Goal: Answer question/provide support

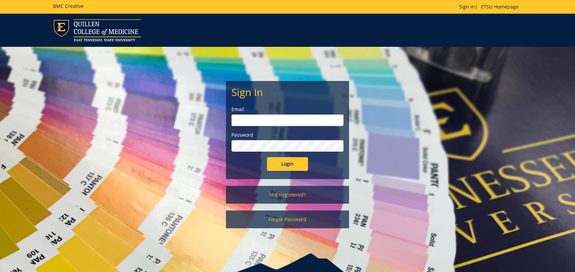
type input "doylel@etsu.edu"
click at [278, 164] on input "Login" at bounding box center [287, 164] width 41 height 14
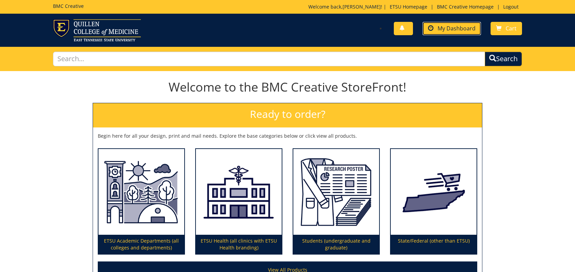
click at [460, 28] on span "My Dashboard" at bounding box center [456, 29] width 38 height 8
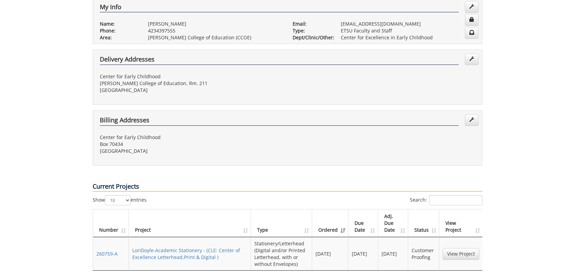
scroll to position [171, 0]
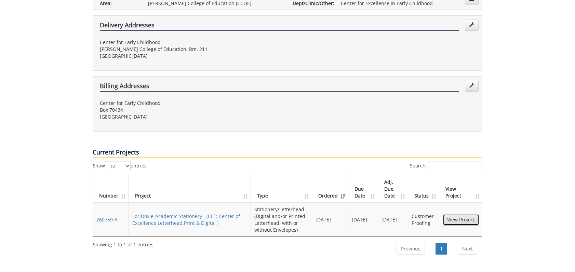
click at [466, 214] on link "View Project" at bounding box center [460, 220] width 37 height 12
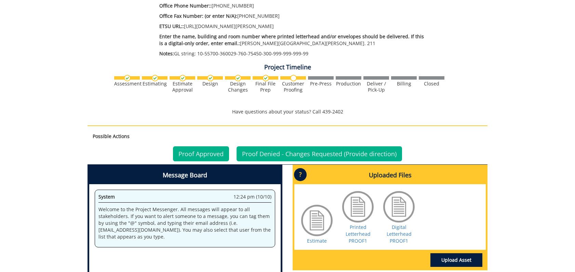
scroll to position [307, 0]
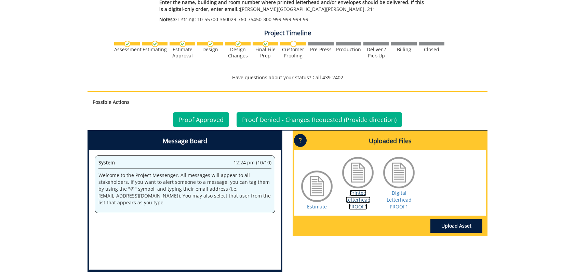
click at [361, 190] on link "Printed Letterhead PROOF1" at bounding box center [357, 200] width 25 height 20
click at [395, 196] on link "Digital Letterhead PROOF1" at bounding box center [398, 200] width 25 height 20
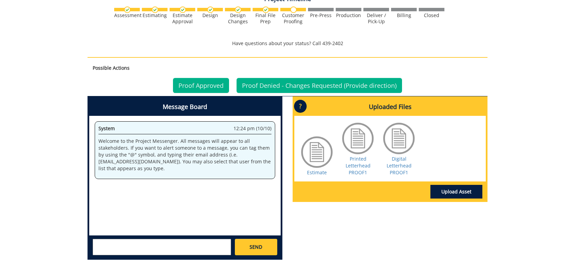
click at [107, 209] on div "System 12:24 pm (10/10) Welcome to the Project Messenger. All messages will app…" at bounding box center [184, 176] width 191 height 120
click at [113, 239] on textarea at bounding box center [162, 247] width 138 height 16
type textarea "Can the Box # be added?"
click at [257, 244] on span "SEND" at bounding box center [255, 247] width 13 height 7
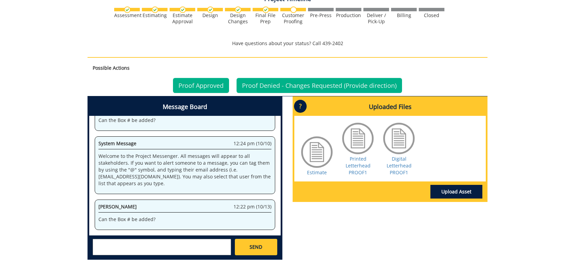
scroll to position [381, 0]
